Goal: Find specific page/section: Find specific page/section

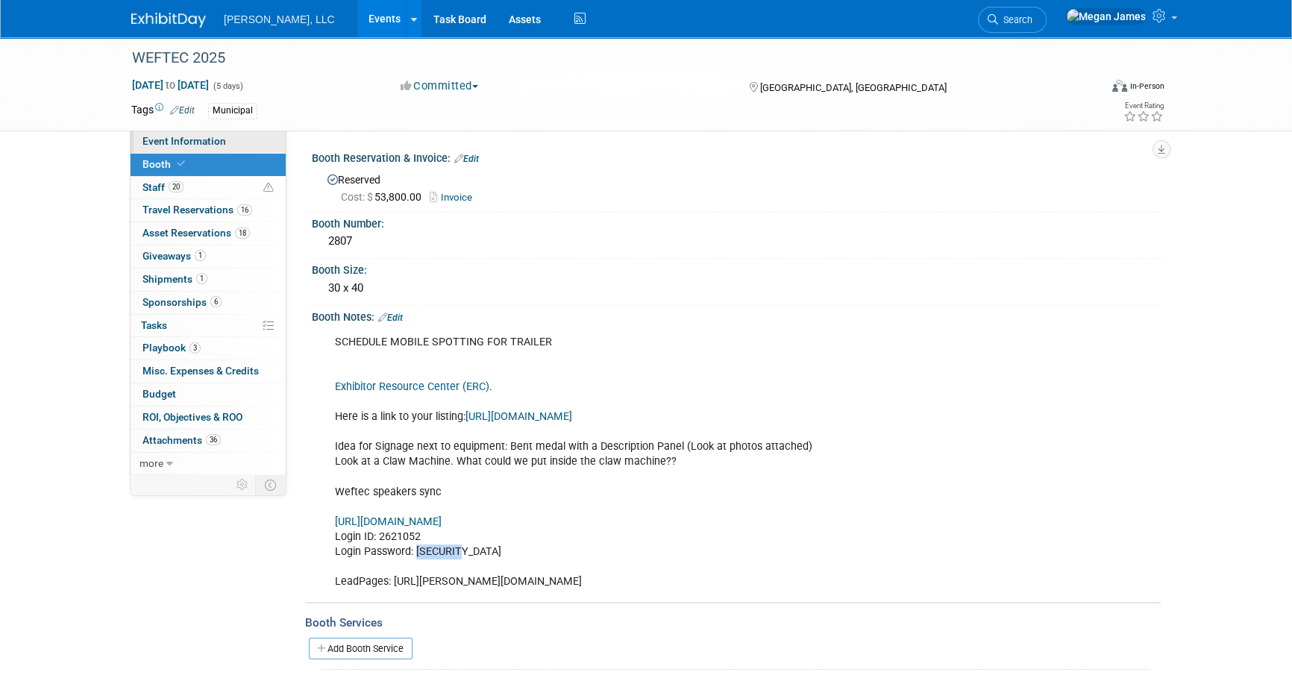
click at [175, 140] on span "Event Information" at bounding box center [184, 141] width 84 height 12
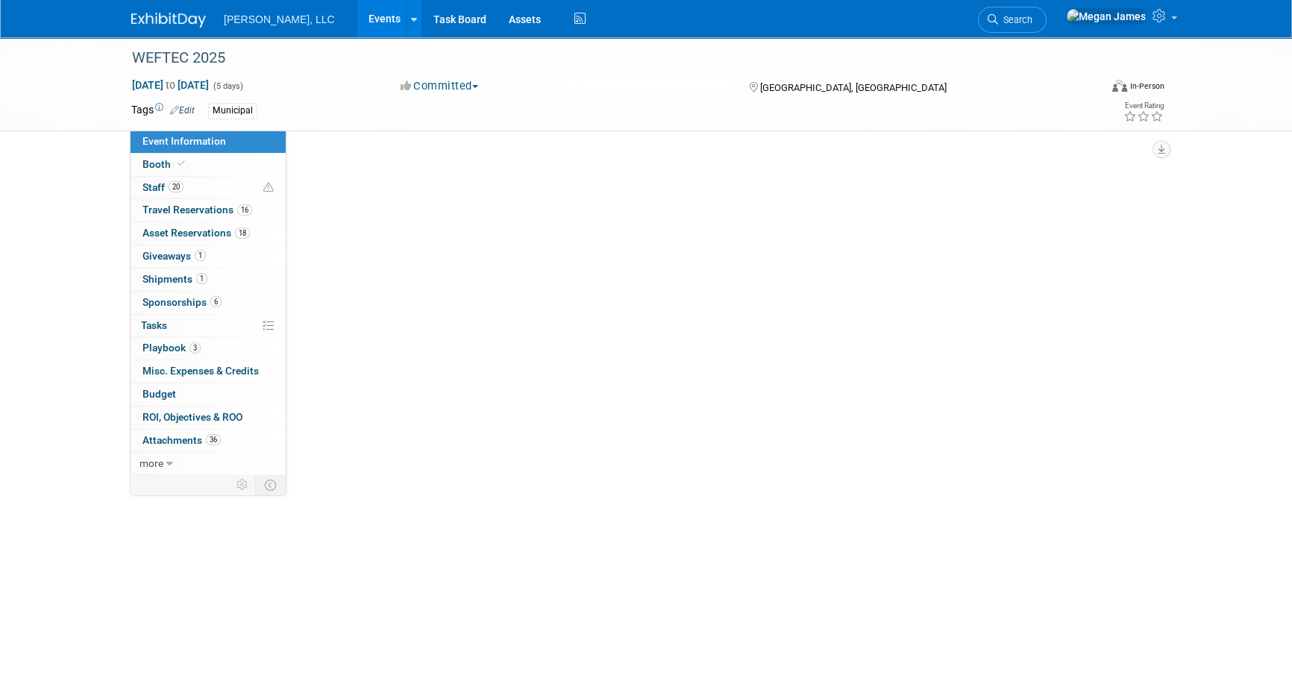
select select "Municipal"
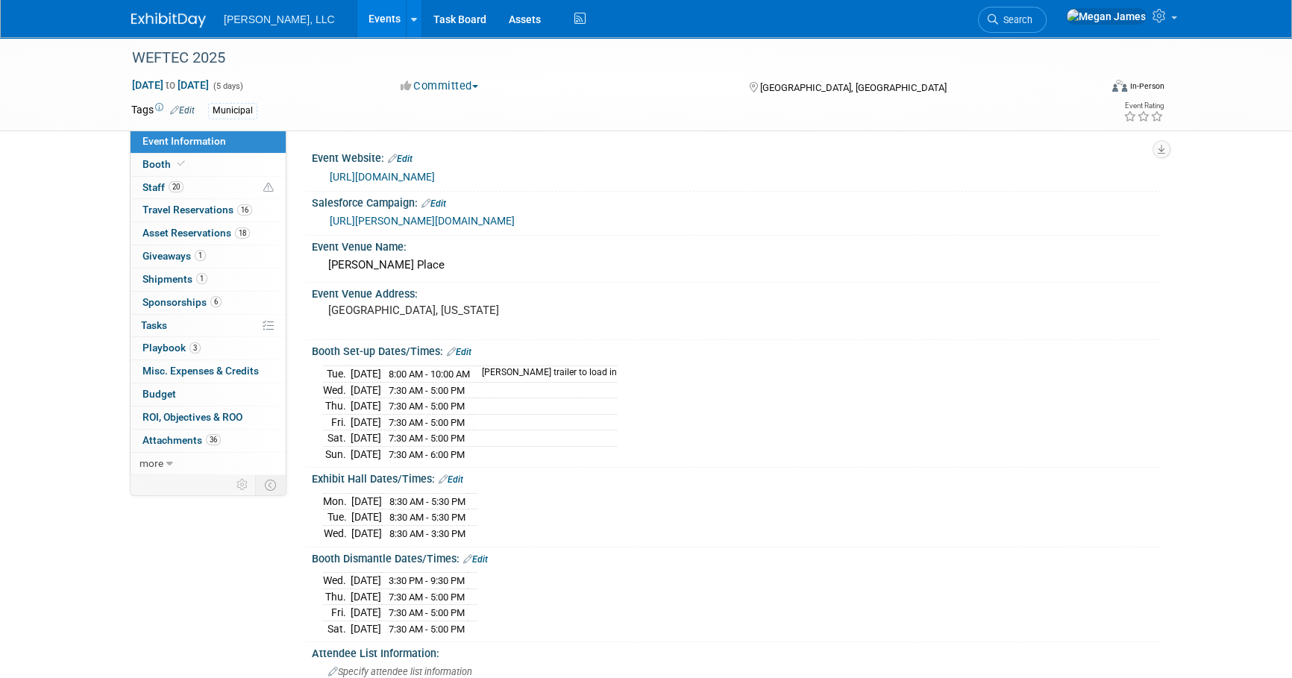
click at [357, 23] on link "Events" at bounding box center [384, 18] width 54 height 37
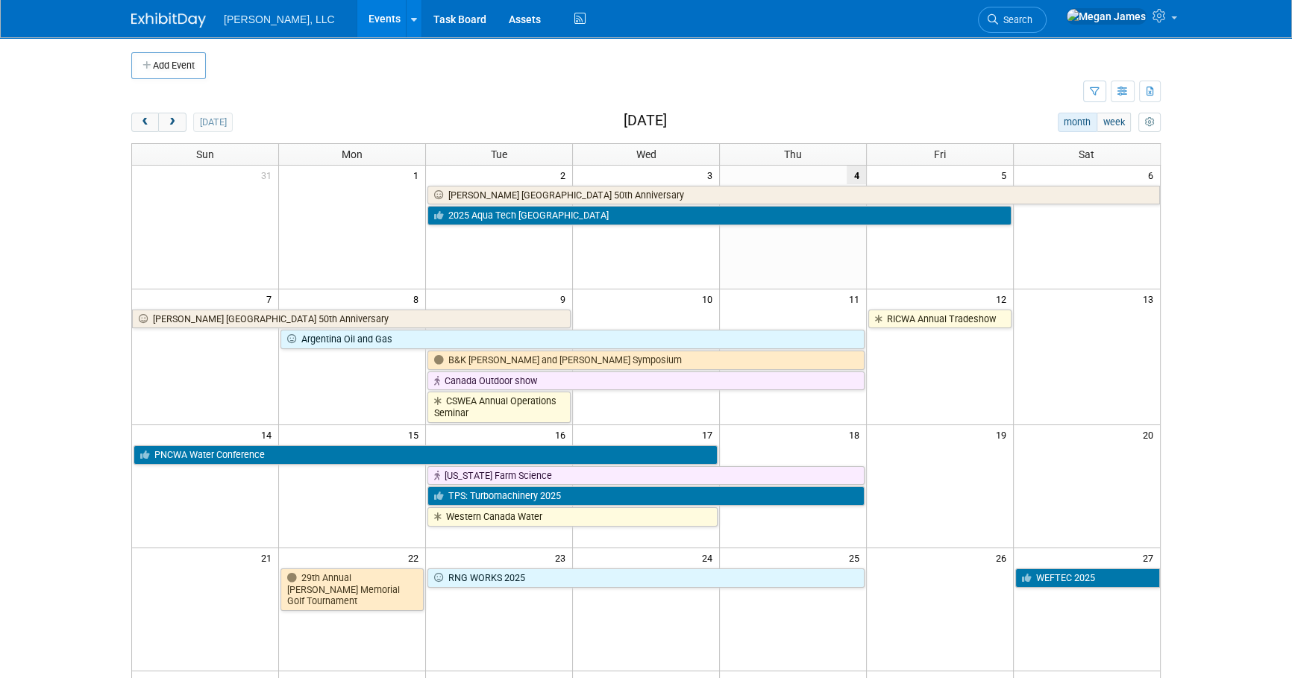
click at [1201, 356] on body "Boerger, LLC Events Add Event Bulk Upload Events Shareable Event Boards Recentl…" at bounding box center [646, 339] width 1292 height 678
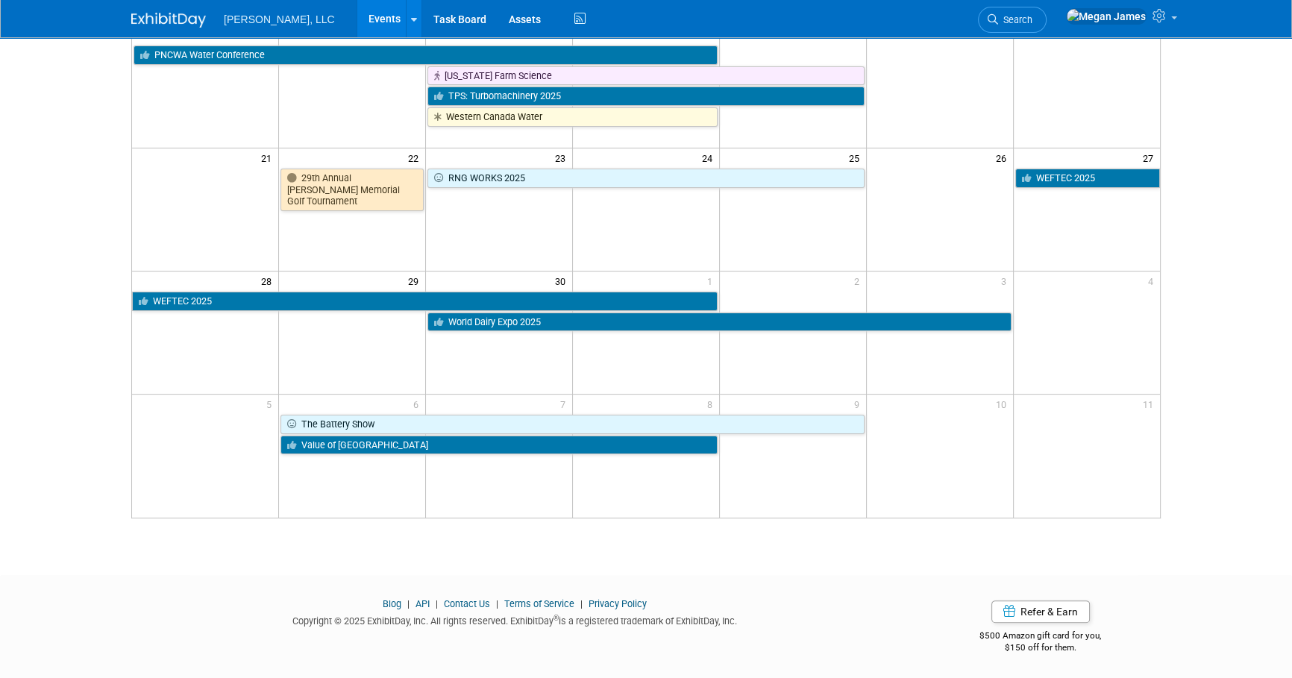
scroll to position [60, 0]
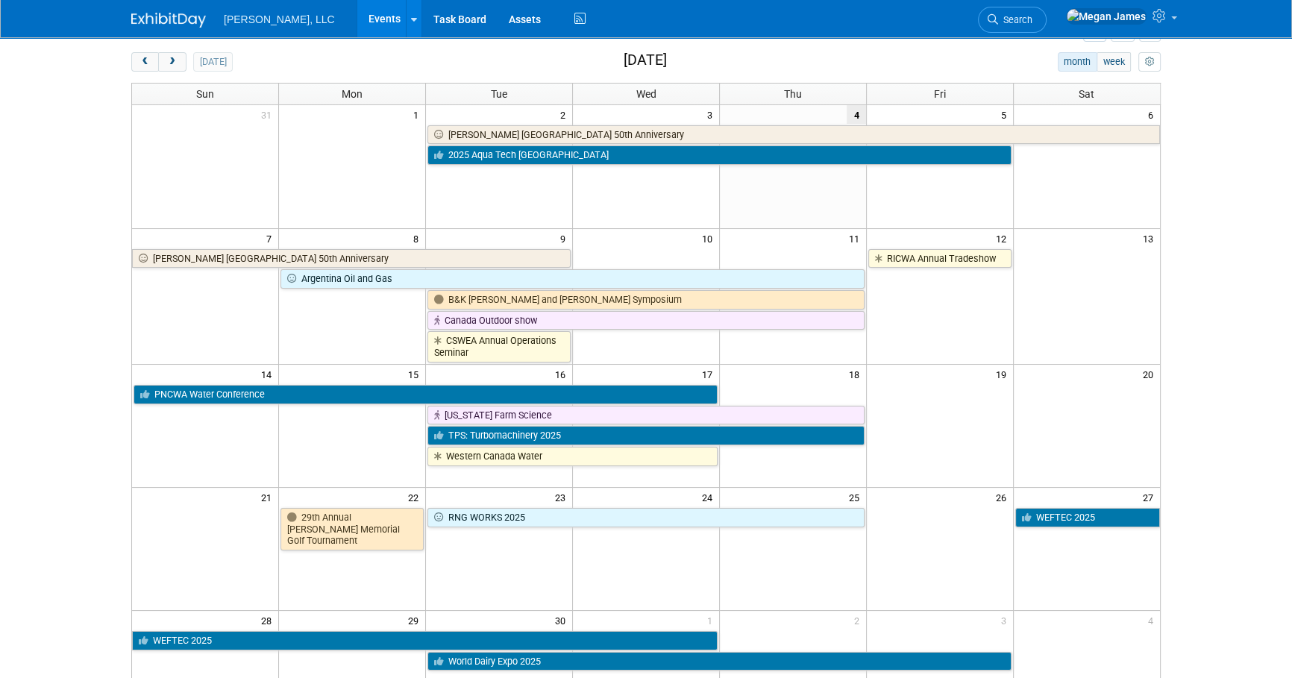
click at [1207, 436] on body "Boerger, LLC Events Add Event Bulk Upload Events Shareable Event Boards Recentl…" at bounding box center [646, 279] width 1292 height 678
